Goal: Task Accomplishment & Management: Manage account settings

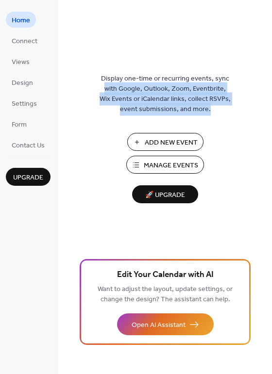
drag, startPoint x: 270, startPoint y: 64, endPoint x: 267, endPoint y: 111, distance: 47.3
click at [267, 111] on div "Display one-time or recurring events, sync with Google, Outlook, Zoom, Eventbri…" at bounding box center [165, 203] width 214 height 343
click at [266, 111] on div "Display one-time or recurring events, sync with Google, Outlook, Zoom, Eventbri…" at bounding box center [165, 203] width 214 height 343
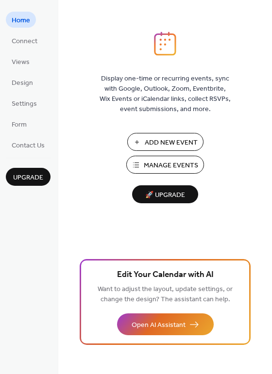
click at [269, 28] on div "Display one-time or recurring events, sync with Google, Outlook, Zoom, Eventbri…" at bounding box center [165, 187] width 214 height 374
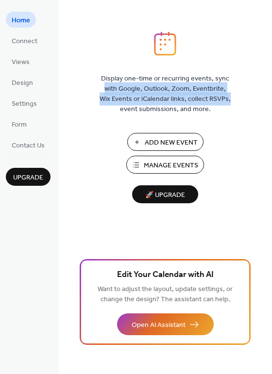
drag, startPoint x: 269, startPoint y: 29, endPoint x: 263, endPoint y: 100, distance: 71.2
click at [263, 100] on div "Display one-time or recurring events, sync with Google, Outlook, Zoom, Eventbri…" at bounding box center [165, 187] width 214 height 374
click at [172, 166] on span "Manage Events" at bounding box center [171, 166] width 54 height 10
click at [27, 108] on span "Settings" at bounding box center [24, 104] width 25 height 10
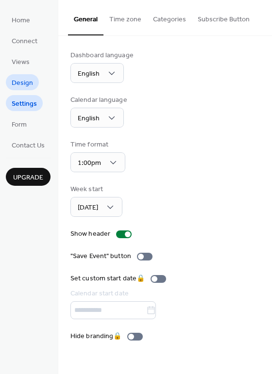
click at [28, 85] on span "Design" at bounding box center [22, 83] width 21 height 10
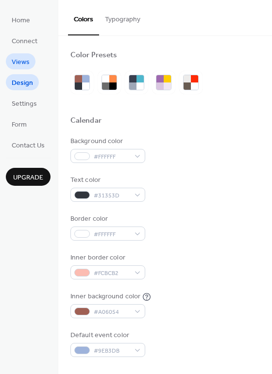
click at [30, 63] on link "Views" at bounding box center [21, 61] width 30 height 16
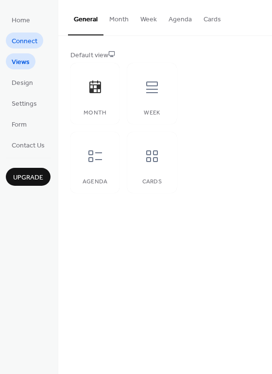
click at [30, 43] on span "Connect" at bounding box center [25, 41] width 26 height 10
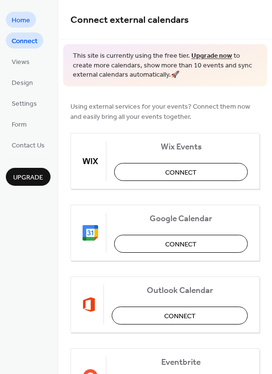
click at [30, 22] on link "Home" at bounding box center [21, 20] width 30 height 16
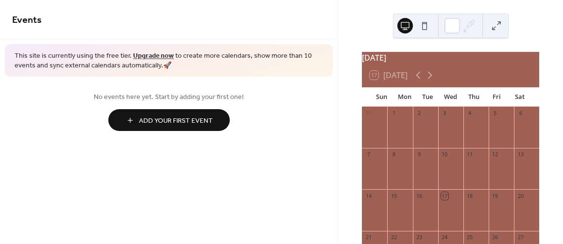
click at [427, 29] on button at bounding box center [425, 26] width 16 height 16
